Goal: Contribute content

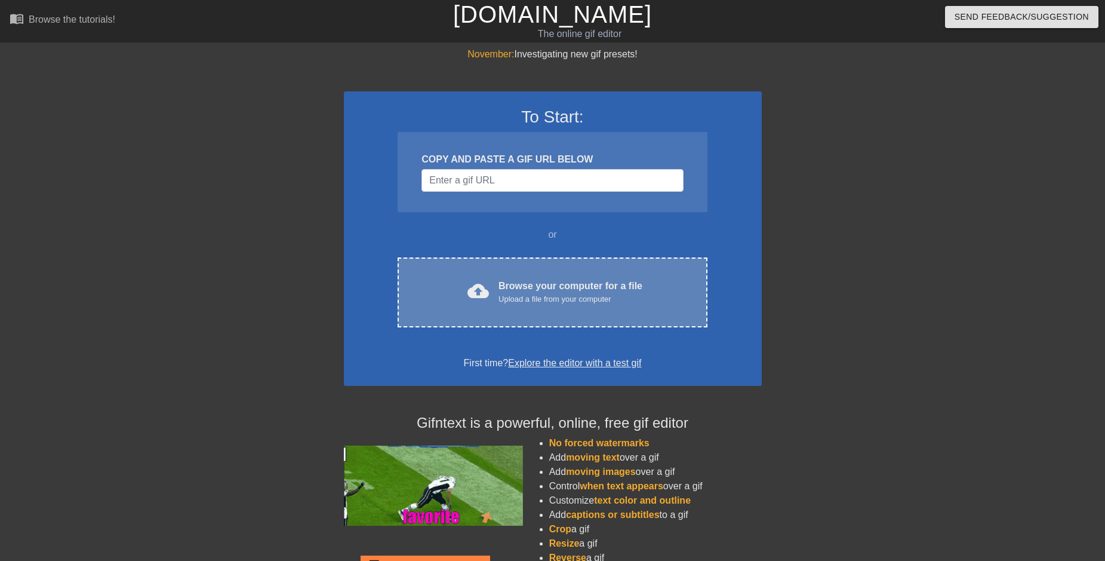
click at [481, 289] on span "cloud_upload" at bounding box center [477, 290] width 21 height 21
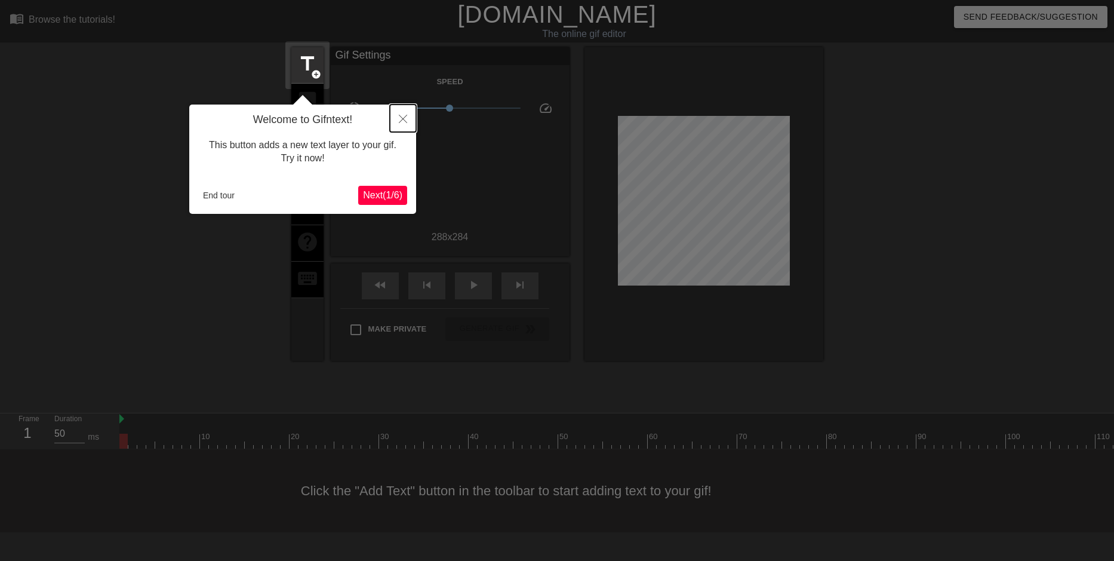
click at [399, 118] on icon "Close" at bounding box center [403, 119] width 8 height 8
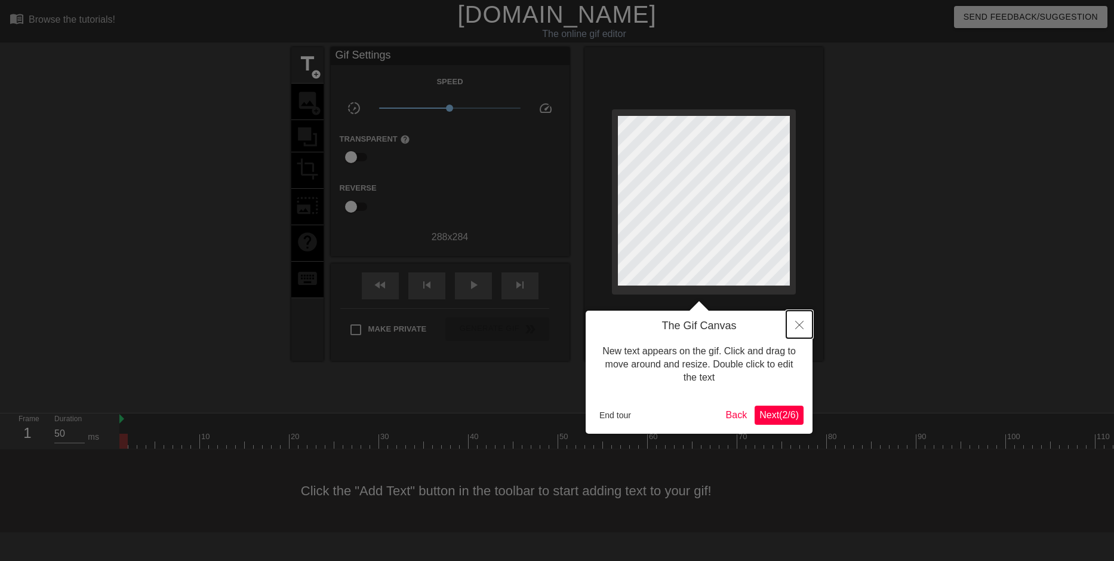
click at [807, 321] on button "Close" at bounding box center [799, 323] width 26 height 27
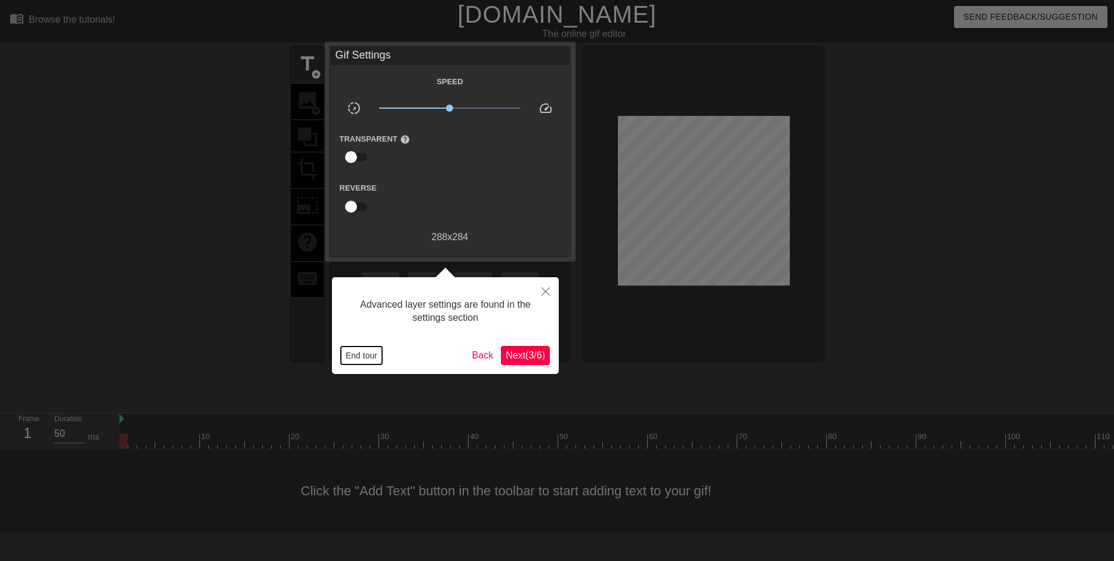
click at [368, 356] on button "End tour" at bounding box center [361, 355] width 41 height 18
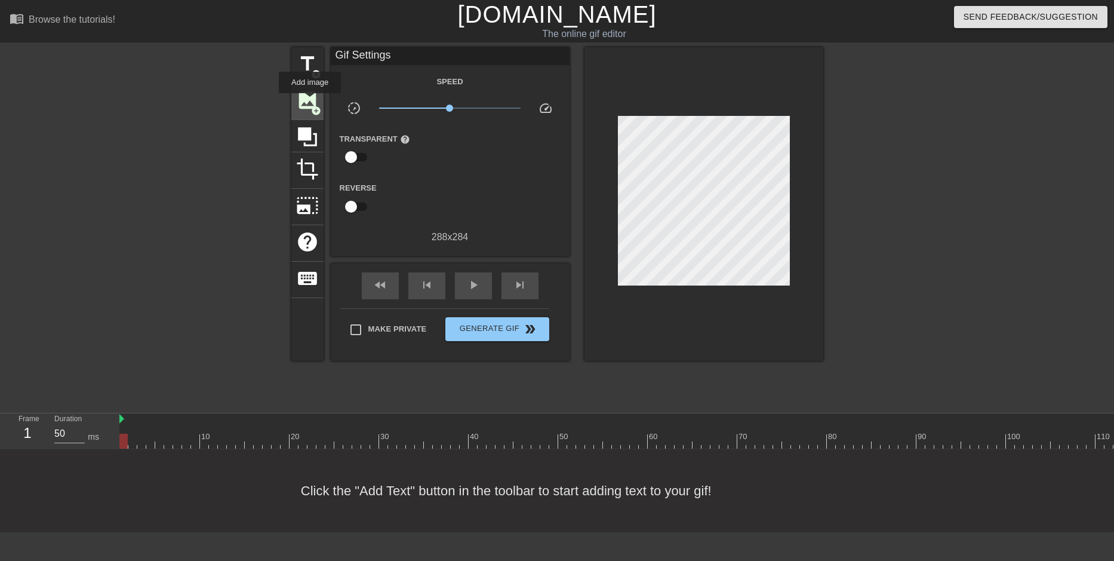
click at [311, 100] on span "image" at bounding box center [307, 100] width 23 height 23
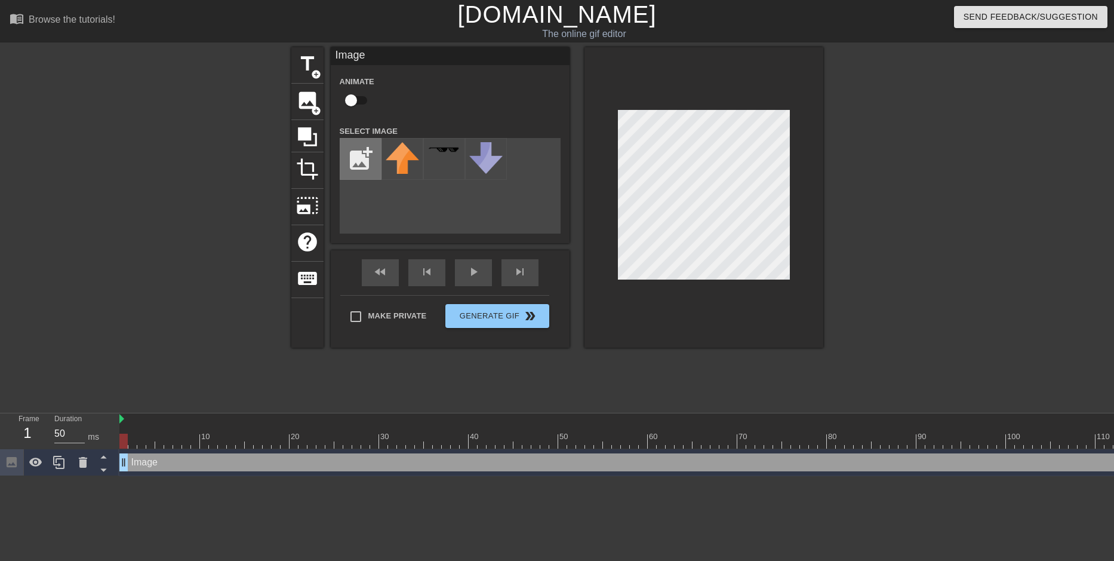
click at [366, 149] on input "file" at bounding box center [360, 159] width 41 height 41
type input "C:\fakepath\6-1MediaKit_Lotus01.png"
click at [405, 163] on div at bounding box center [402, 159] width 42 height 42
click at [306, 140] on icon at bounding box center [307, 136] width 23 height 23
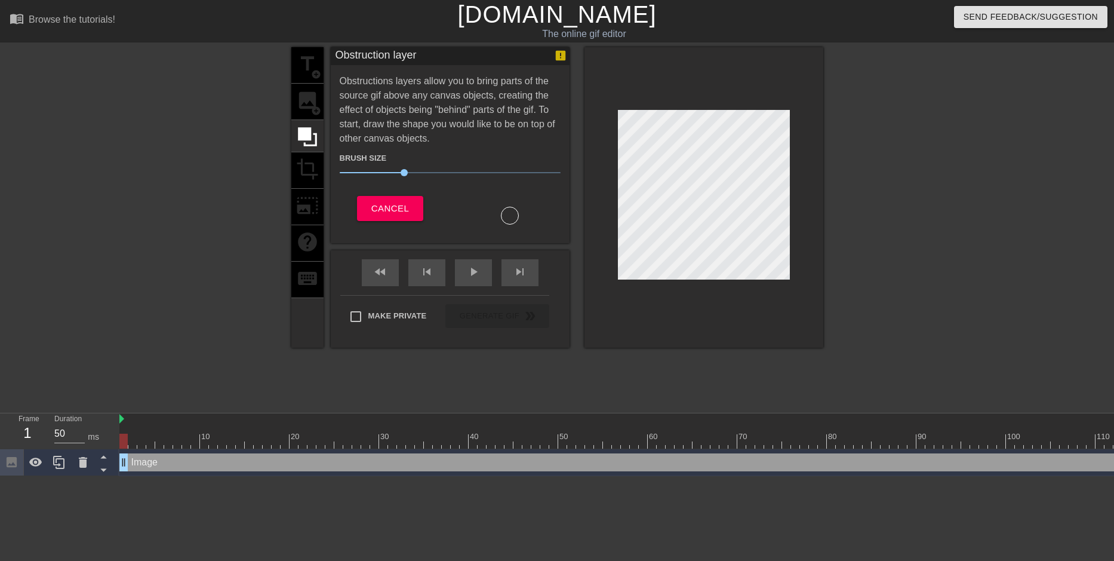
click at [313, 99] on div "title add_circle image add_circle crop photo_size_select_large help keyboard" at bounding box center [307, 197] width 32 height 300
click at [378, 220] on div "Cancel" at bounding box center [390, 210] width 119 height 29
click at [380, 211] on span "Cancel" at bounding box center [390, 209] width 38 height 16
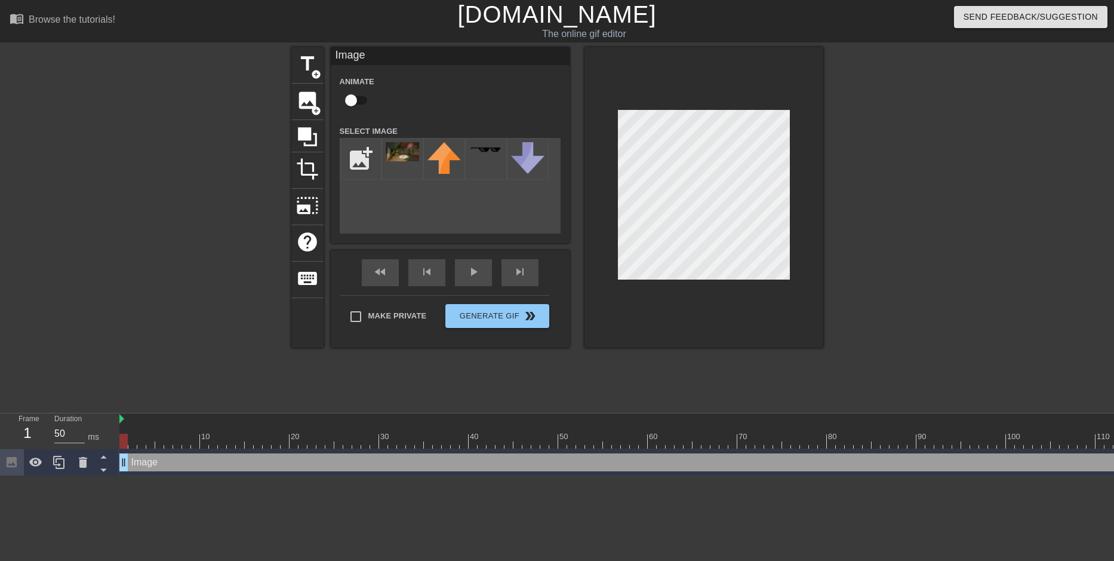
click at [353, 100] on input "checkbox" at bounding box center [351, 100] width 68 height 23
checkbox input "true"
click at [407, 152] on img at bounding box center [402, 151] width 33 height 19
